Goal: Information Seeking & Learning: Learn about a topic

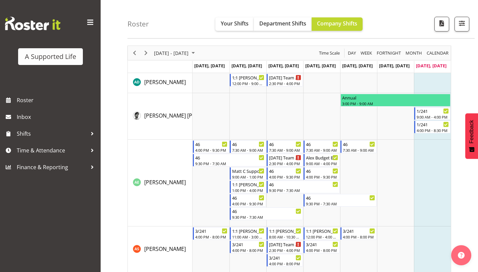
scroll to position [20, 0]
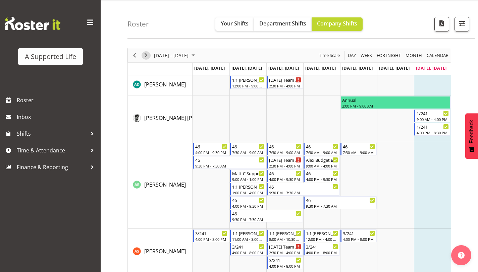
click at [147, 57] on span "Next" at bounding box center [146, 55] width 8 height 8
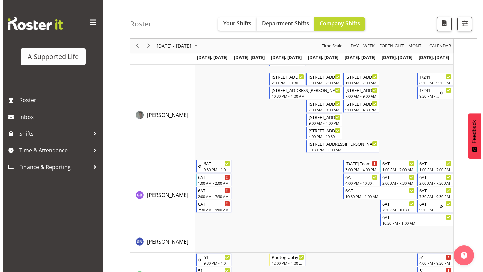
scroll to position [1303, 0]
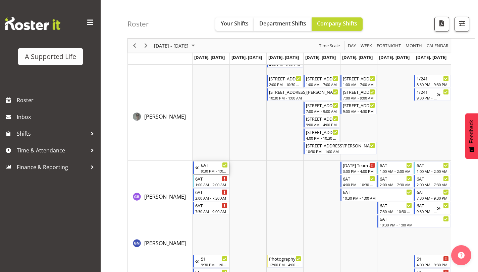
click at [209, 169] on div "9:30 PM - 1:00 AM" at bounding box center [214, 170] width 27 height 5
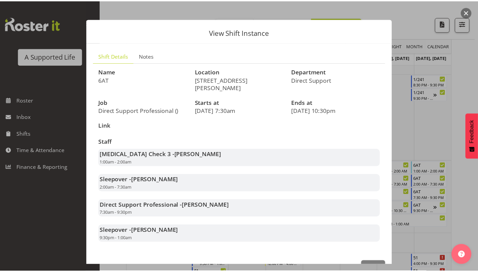
scroll to position [4, 0]
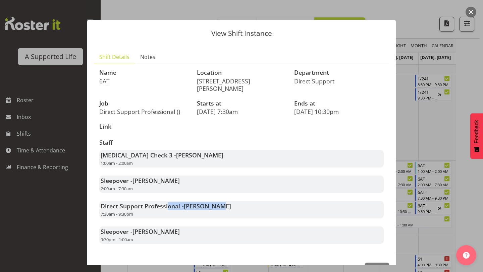
drag, startPoint x: 166, startPoint y: 196, endPoint x: 225, endPoint y: 201, distance: 59.2
click at [226, 201] on div "Direct Support Professional - [PERSON_NAME] 7:30am - 9:30pm" at bounding box center [241, 209] width 284 height 17
click at [225, 201] on div "Direct Support Professional - [PERSON_NAME] 7:30am - 9:30pm" at bounding box center [241, 209] width 284 height 17
click at [474, 10] on button "button" at bounding box center [470, 12] width 11 height 11
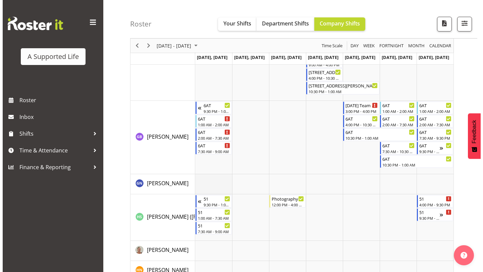
scroll to position [1362, 0]
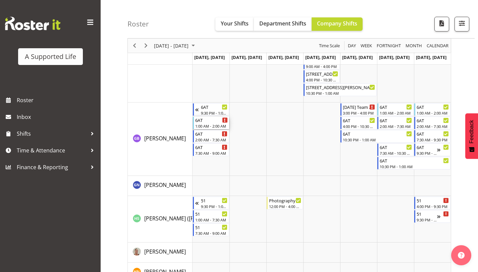
click at [223, 121] on div "Timeline Week of September 14, 2025" at bounding box center [224, 120] width 5 height 5
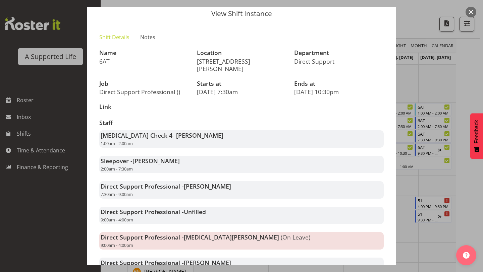
scroll to position [0, 0]
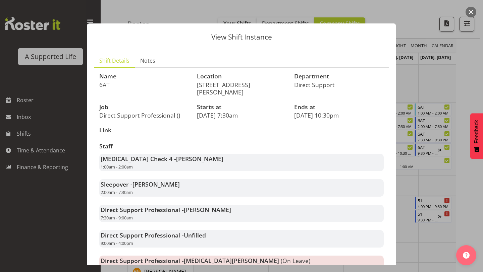
click at [471, 11] on button "button" at bounding box center [470, 12] width 11 height 11
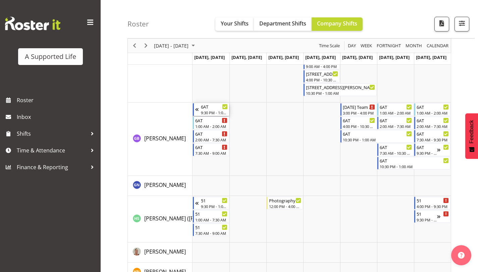
click at [220, 108] on div "6AT" at bounding box center [214, 106] width 27 height 7
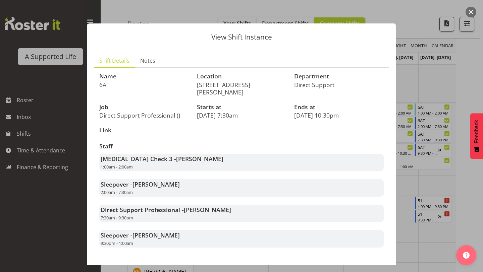
click at [472, 12] on button "button" at bounding box center [470, 12] width 11 height 11
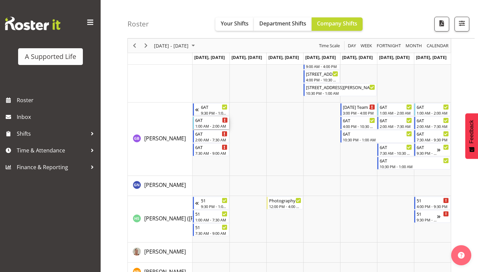
click at [209, 125] on div "1:00 AM - 2:00 AM" at bounding box center [211, 125] width 33 height 5
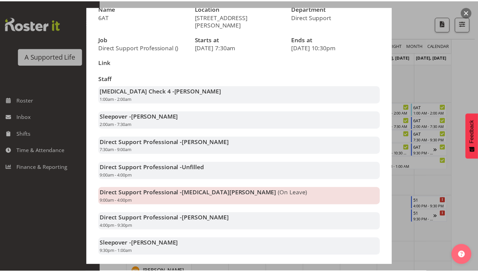
scroll to position [68, 0]
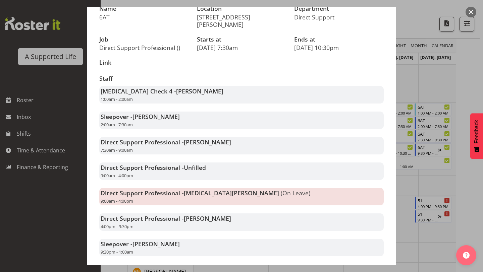
drag, startPoint x: 101, startPoint y: 141, endPoint x: 142, endPoint y: 142, distance: 40.6
click at [142, 142] on div "Direct Support Professional - [PERSON_NAME] 7:30am - 9:00am" at bounding box center [241, 145] width 284 height 17
click at [466, 9] on button "button" at bounding box center [470, 12] width 11 height 11
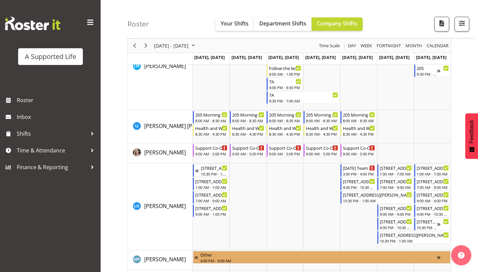
scroll to position [2207, 0]
